Goal: Navigation & Orientation: Find specific page/section

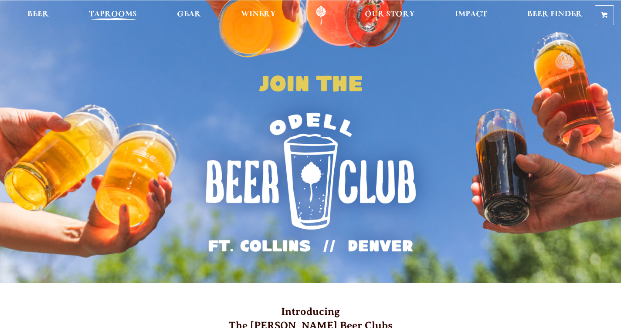
click at [103, 18] on span "Taprooms" at bounding box center [113, 14] width 48 height 7
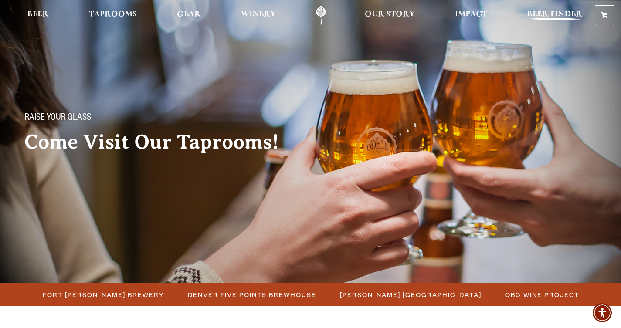
click at [548, 18] on span "Beer Finder" at bounding box center [554, 14] width 55 height 7
